Goal: Transaction & Acquisition: Purchase product/service

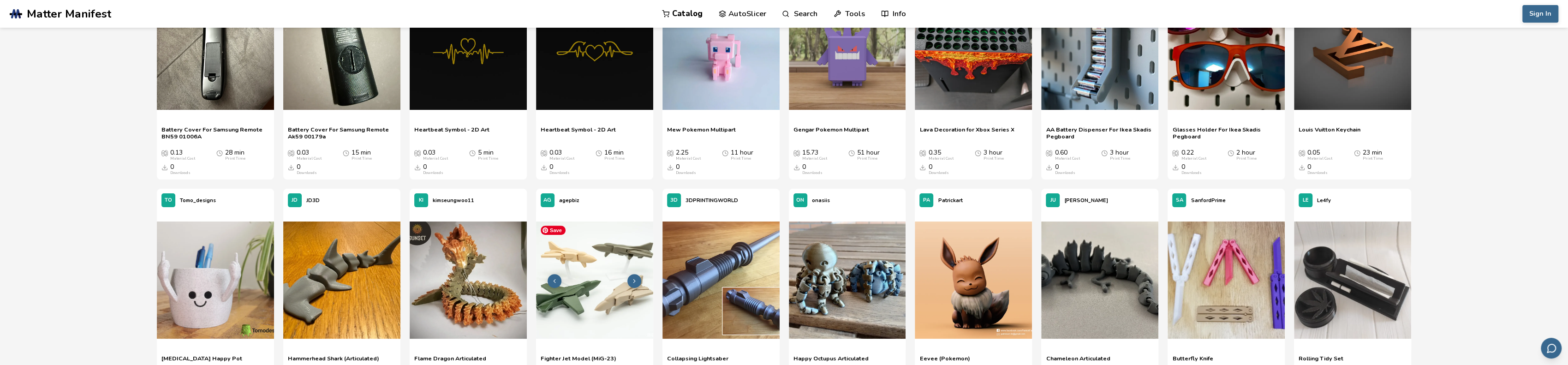
scroll to position [462, 0]
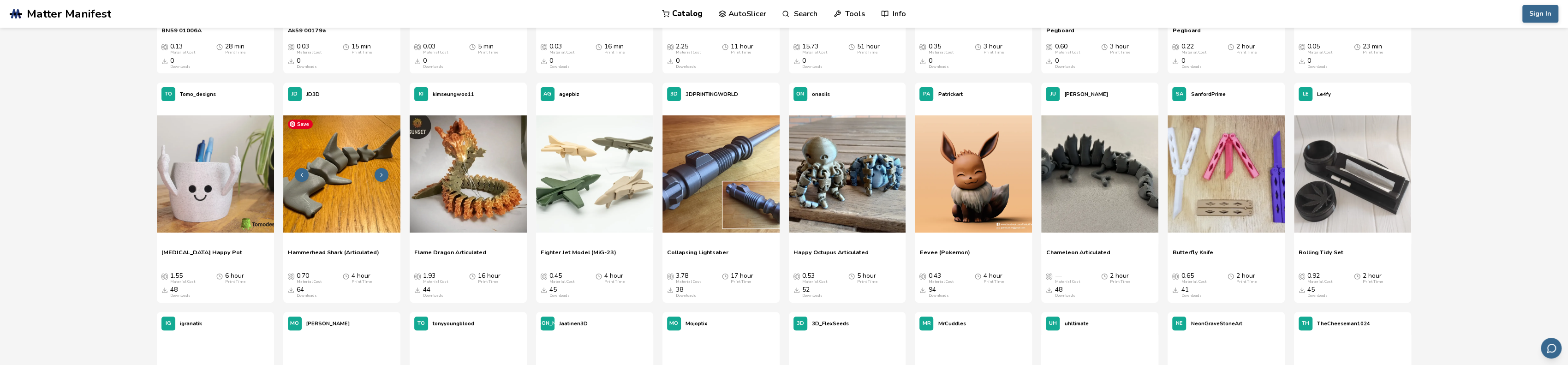
click at [348, 157] on img at bounding box center [341, 174] width 117 height 117
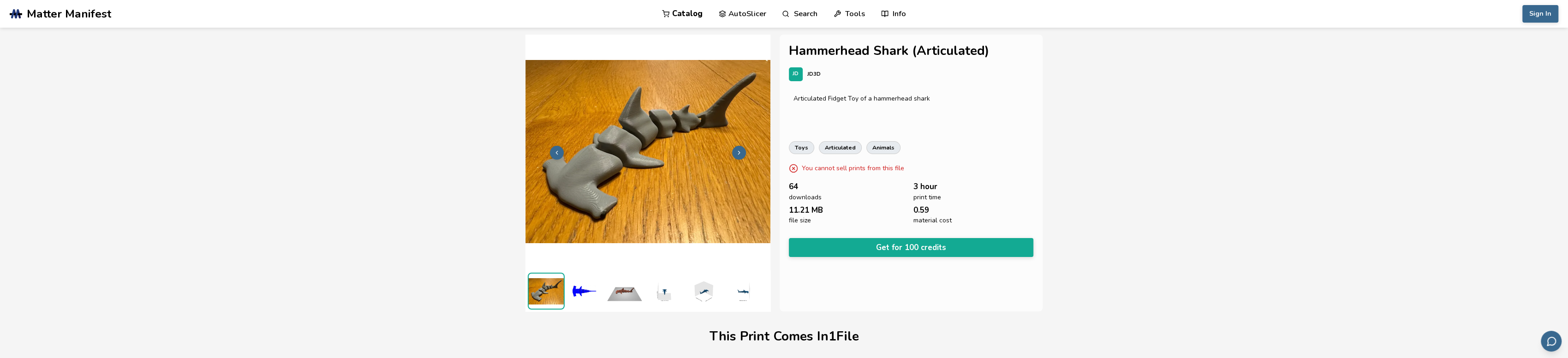
click at [1563, 16] on header ".cls-1, .cls-2, .cls-3 { stroke-width: 0px; } .cls-2 { fill: #1d1e56; } .cls-3 …" at bounding box center [784, 13] width 1568 height 27
click at [1552, 15] on button "Sign In" at bounding box center [1540, 13] width 36 height 18
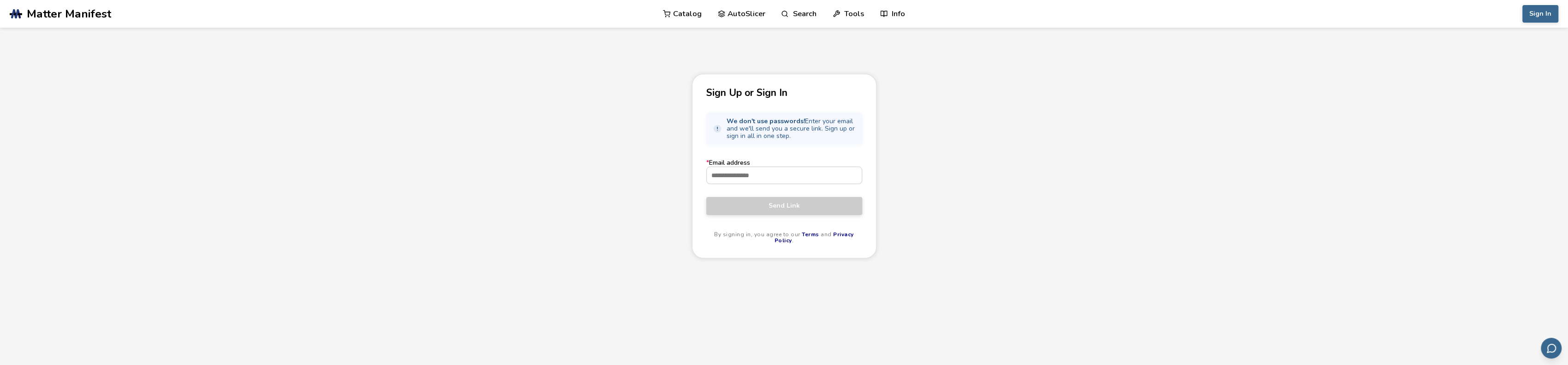
click at [769, 186] on form "* Email address Send Link By signing in, you agree to our Terms and Privacy Pol…" at bounding box center [784, 201] width 156 height 85
click at [771, 180] on input "* Email address" at bounding box center [784, 175] width 155 height 16
click at [773, 179] on input "* Email address" at bounding box center [784, 175] width 155 height 16
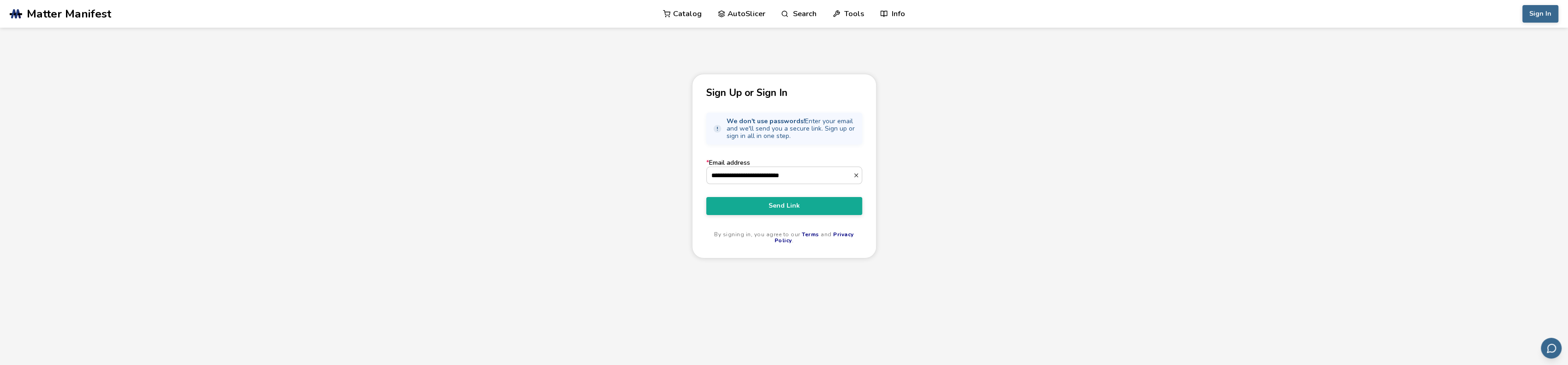
type input "**********"
click at [706, 197] on button "Send Link" at bounding box center [784, 206] width 156 height 18
